Goal: Transaction & Acquisition: Purchase product/service

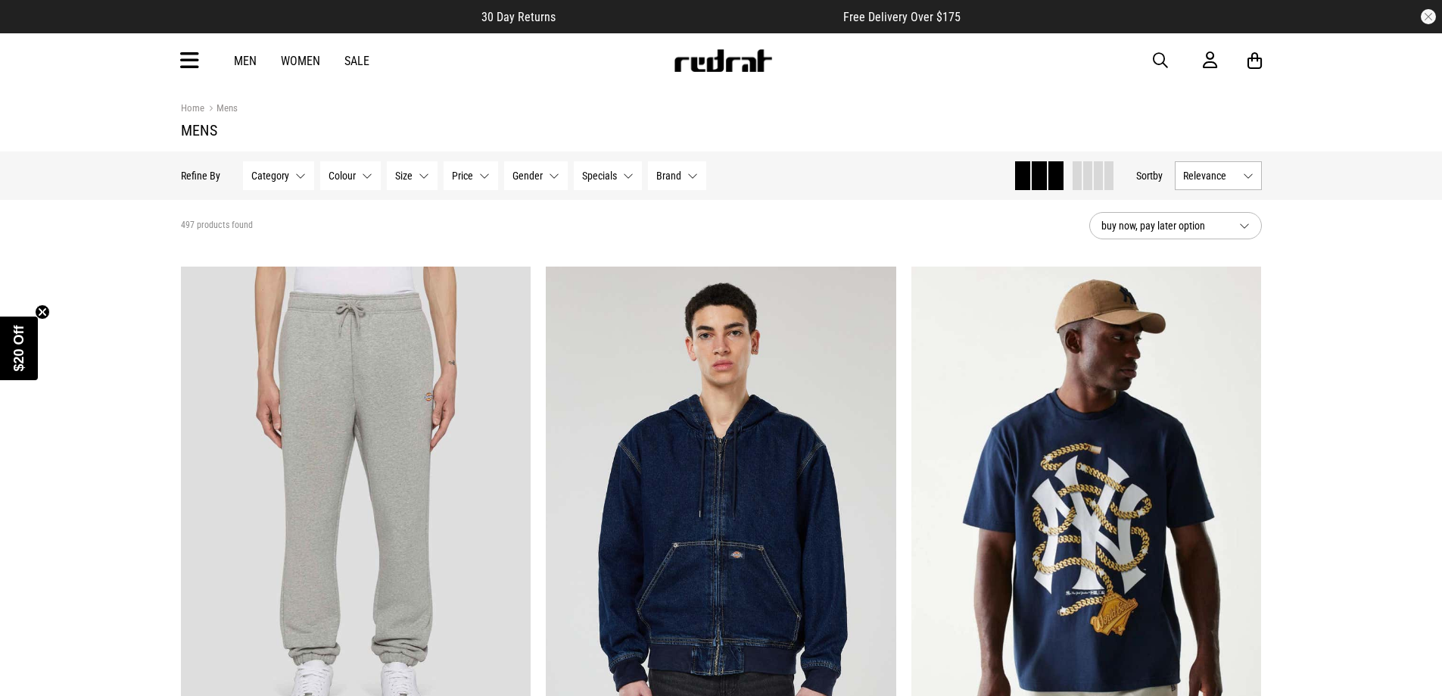
click at [288, 173] on button "Category None selected" at bounding box center [278, 175] width 71 height 29
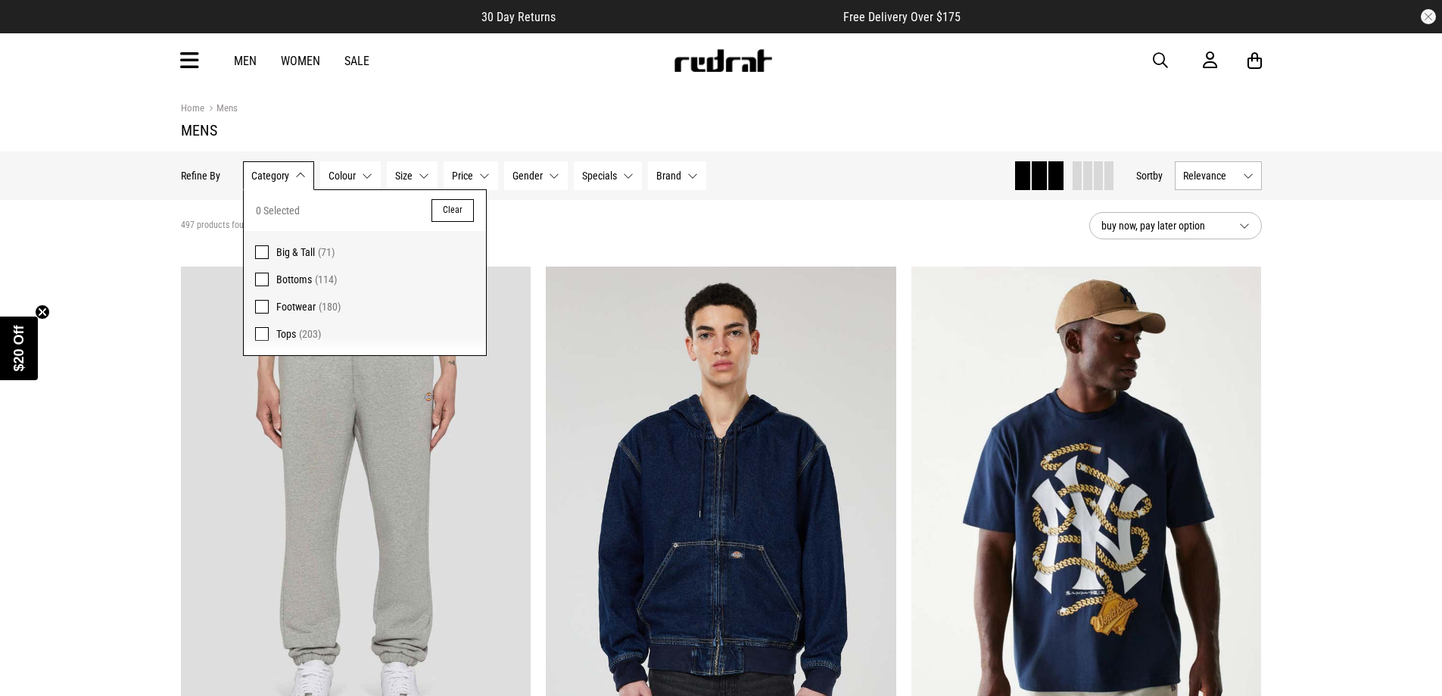
click at [259, 248] on span at bounding box center [262, 252] width 14 height 14
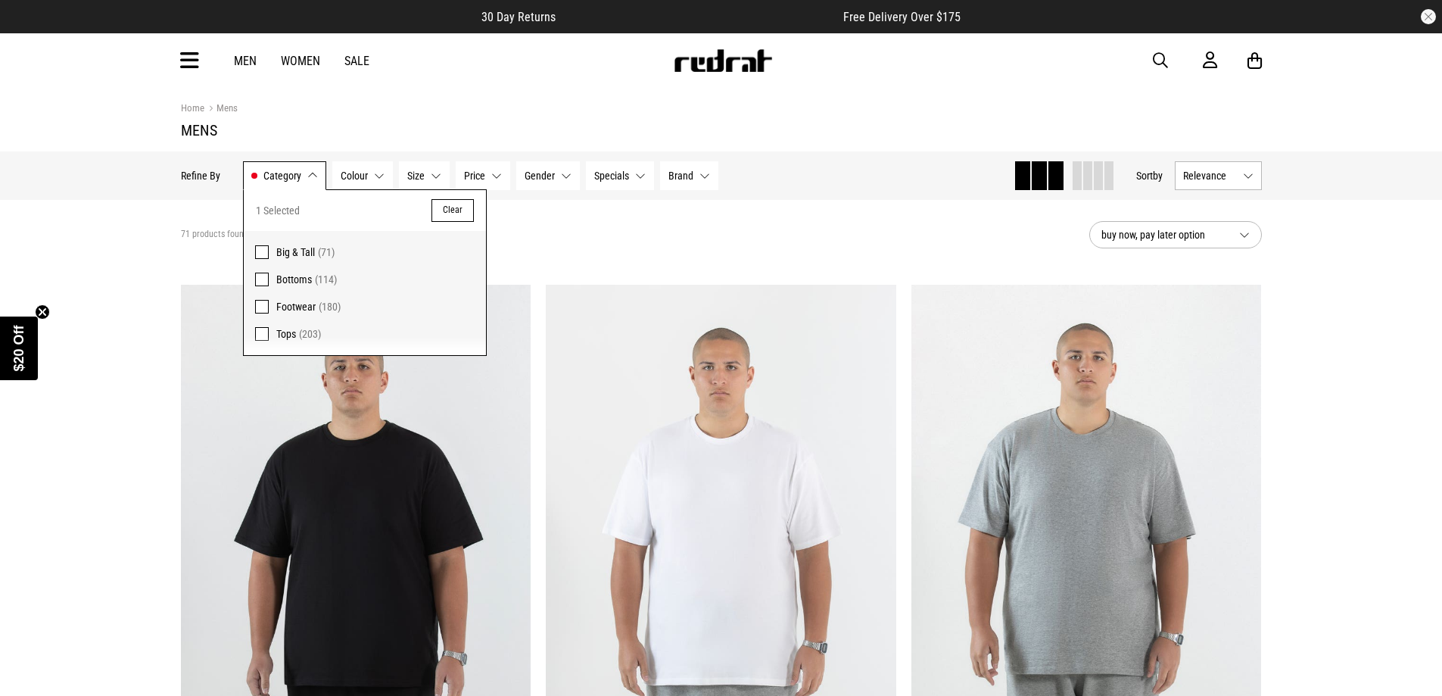
click at [436, 176] on button "Size None selected" at bounding box center [424, 175] width 51 height 29
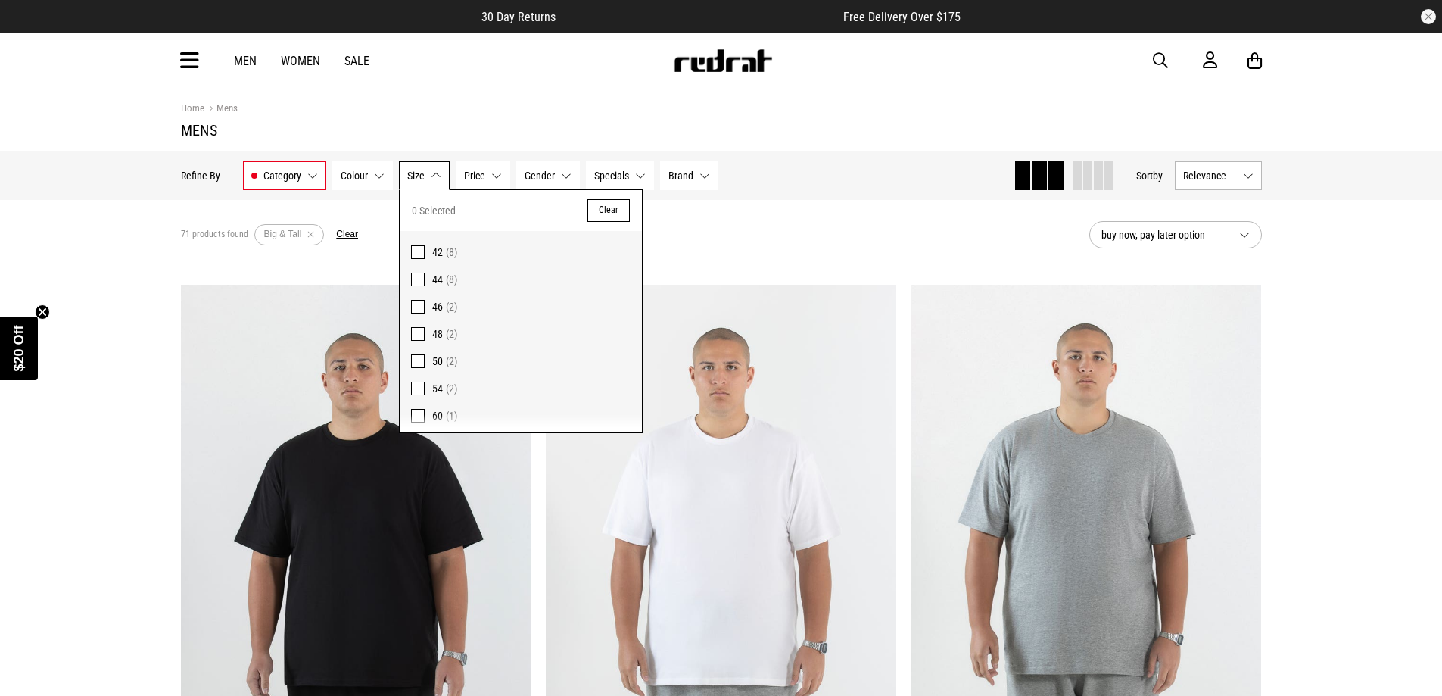
scroll to position [167, 0]
click at [419, 357] on span at bounding box center [418, 357] width 14 height 14
click at [572, 176] on button "Gender None selected" at bounding box center [560, 175] width 64 height 29
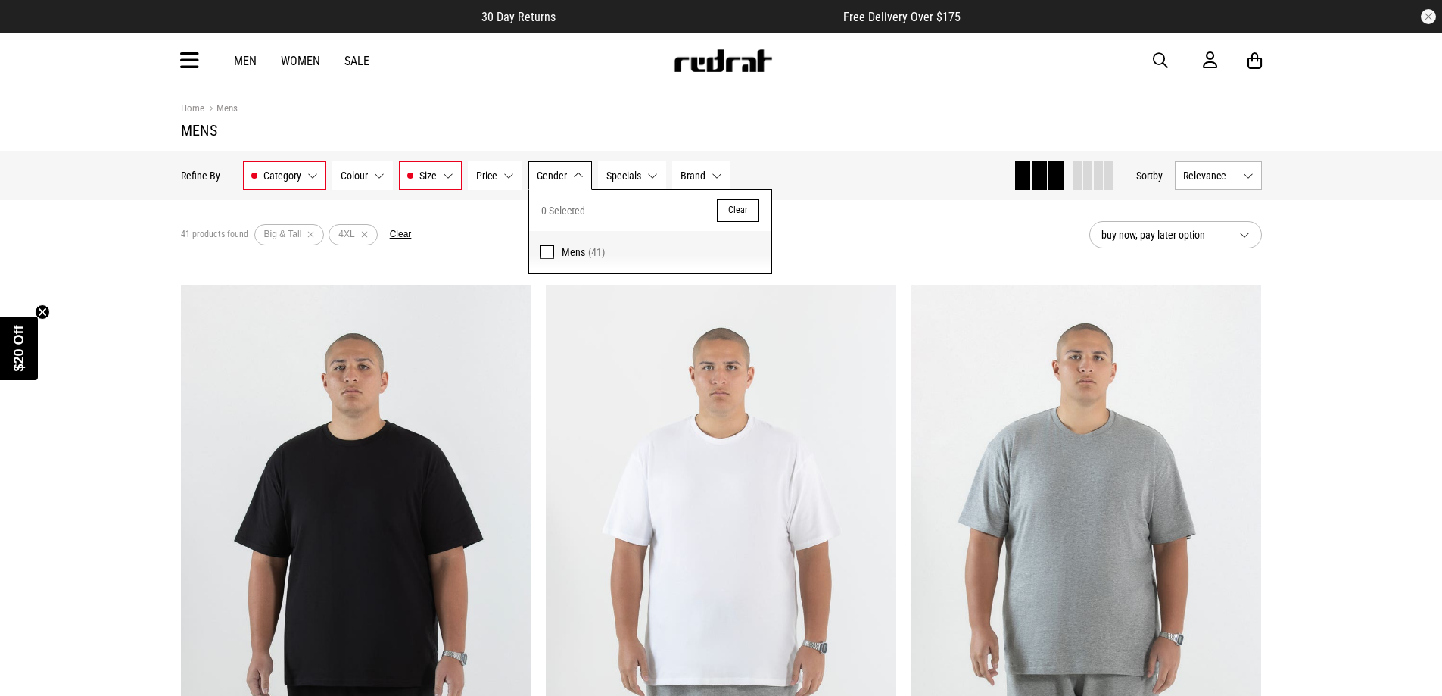
click at [546, 251] on span at bounding box center [547, 252] width 14 height 14
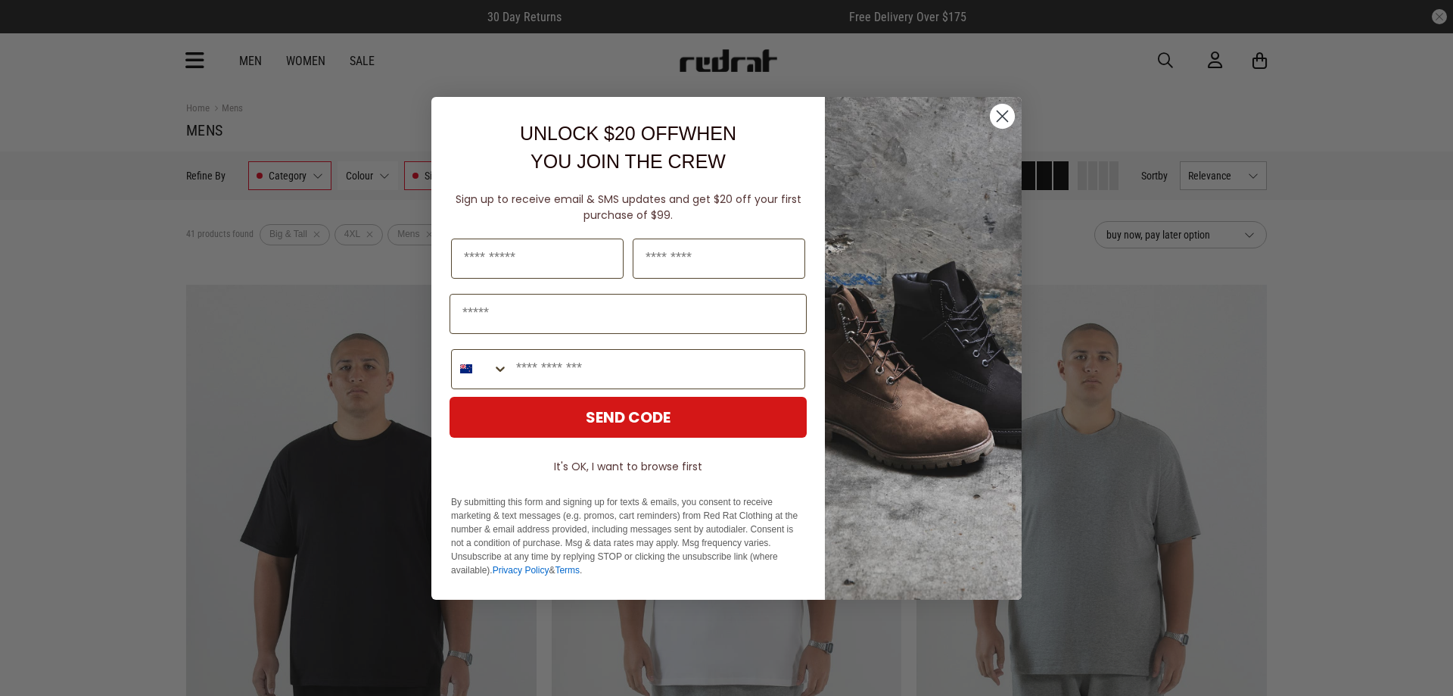
click at [1016, 111] on img "POPUP Form" at bounding box center [923, 348] width 197 height 503
click at [1012, 120] on circle "Close dialog" at bounding box center [1002, 115] width 25 height 25
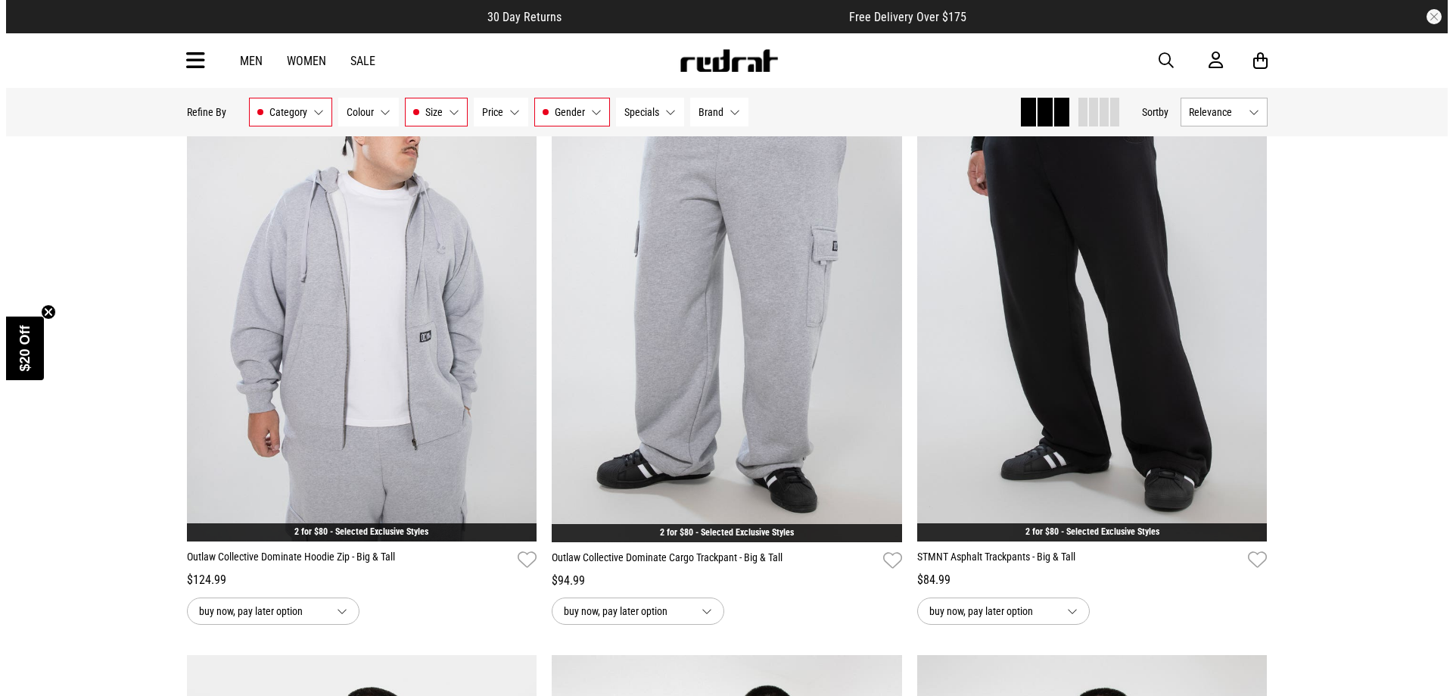
scroll to position [1968, 0]
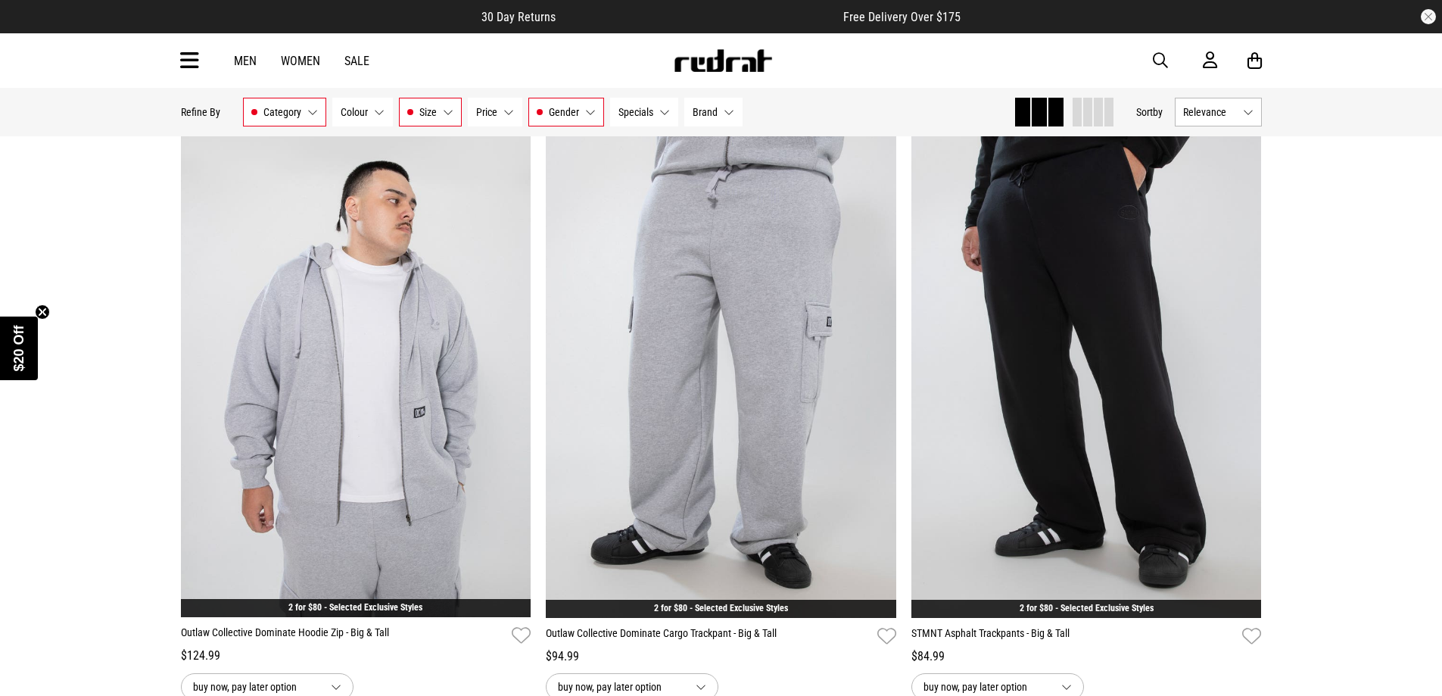
click at [1166, 61] on span "button" at bounding box center [1160, 60] width 15 height 18
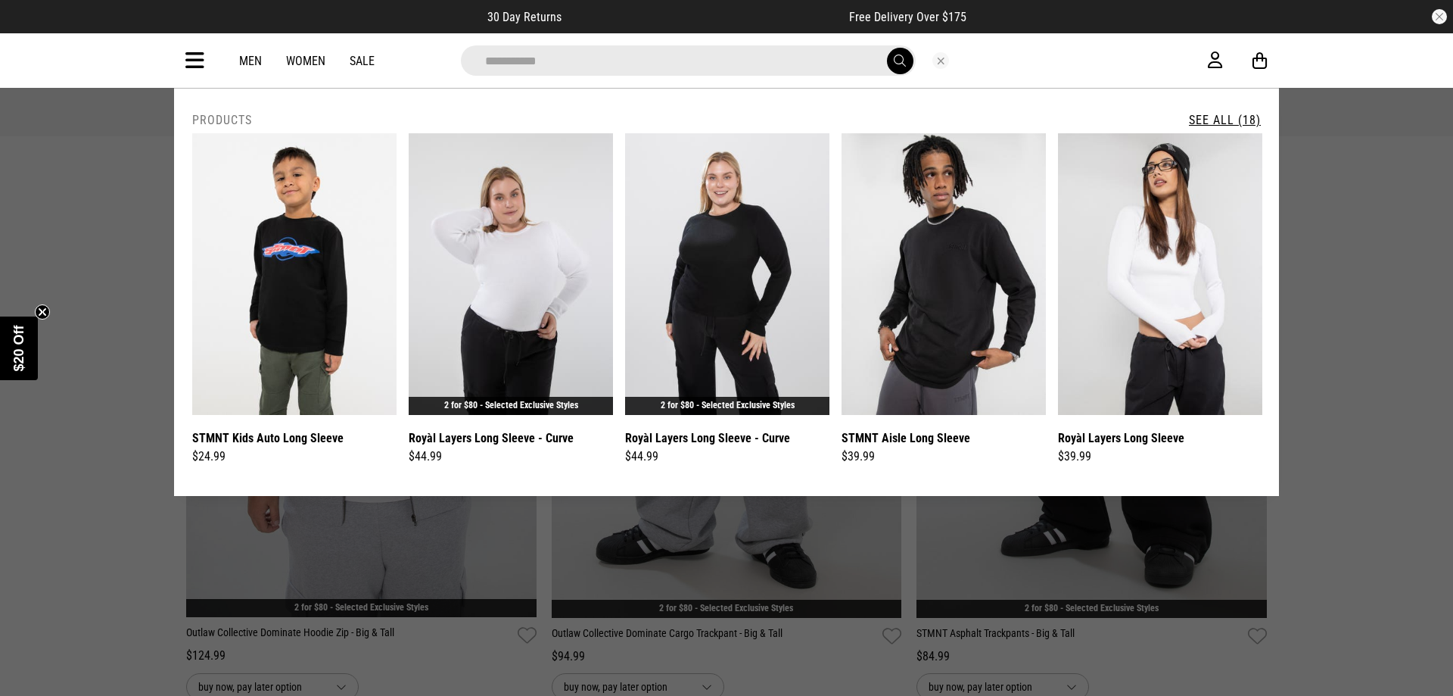
click at [519, 62] on input "**********" at bounding box center [688, 60] width 455 height 30
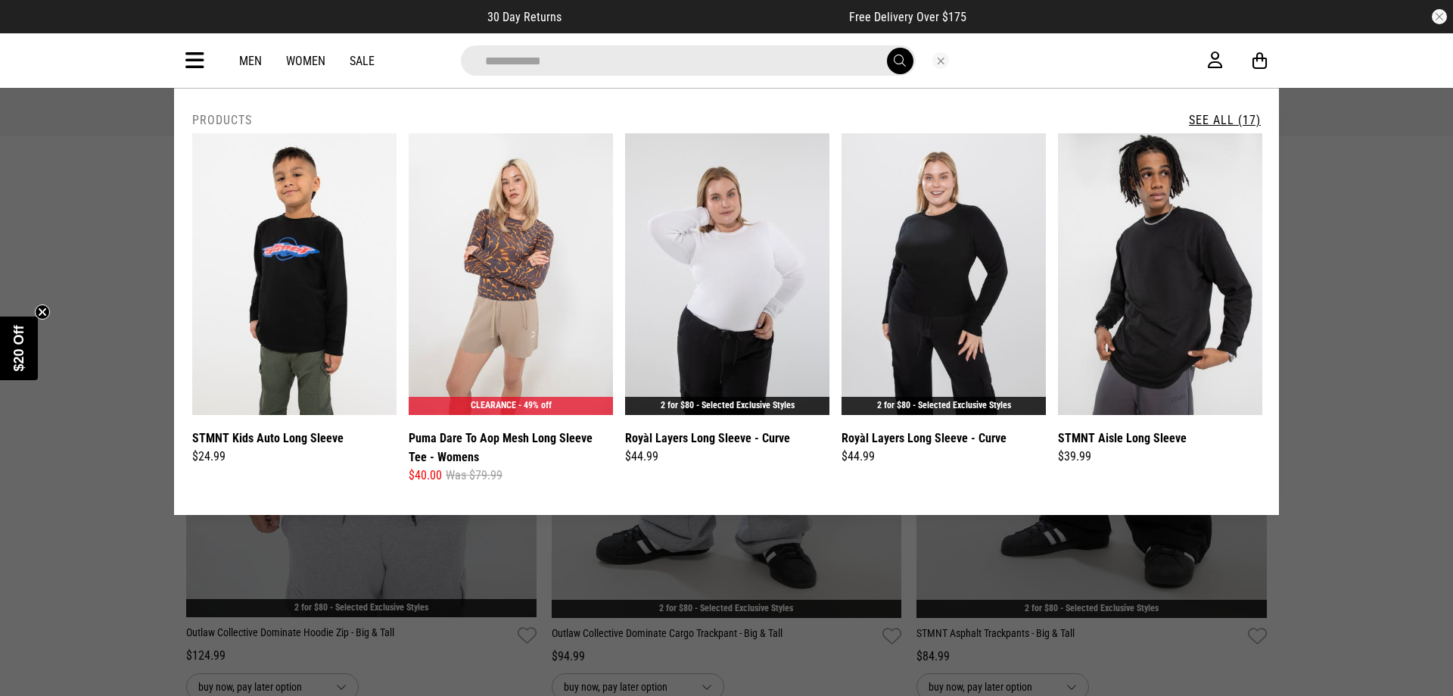
click at [567, 58] on input "**********" at bounding box center [688, 60] width 455 height 30
type input "**********"
click at [887, 48] on button "submit" at bounding box center [900, 61] width 26 height 26
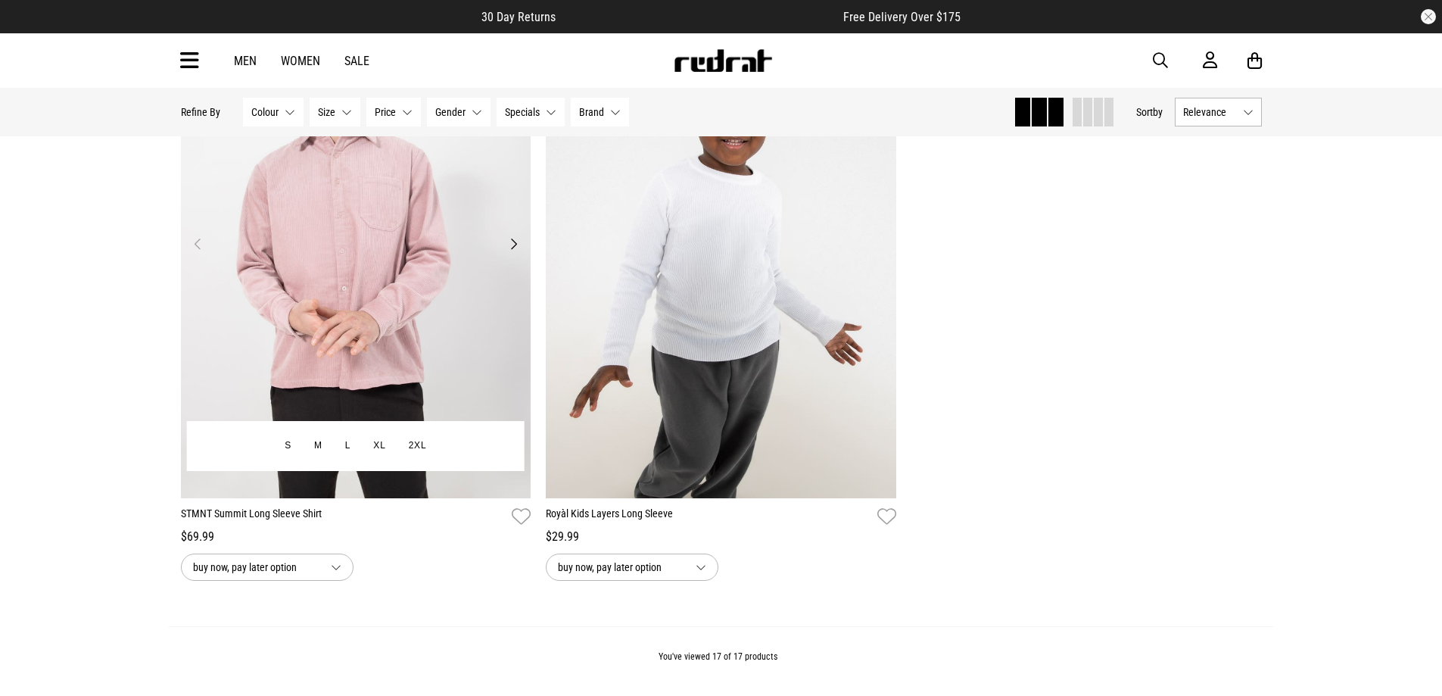
scroll to position [3694, 0]
